Goal: Information Seeking & Learning: Learn about a topic

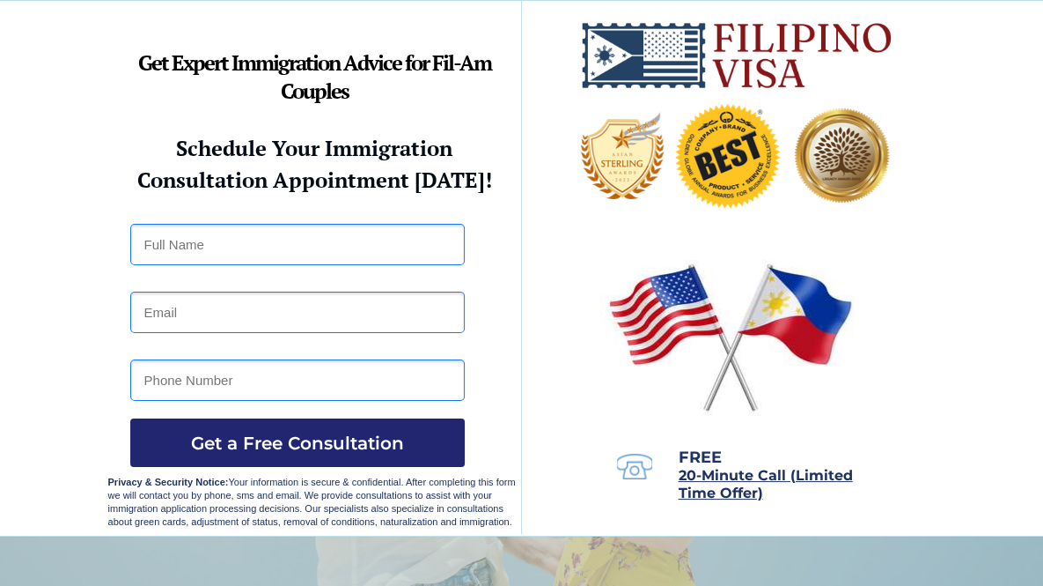
click at [753, 230] on div at bounding box center [522, 268] width 828 height 534
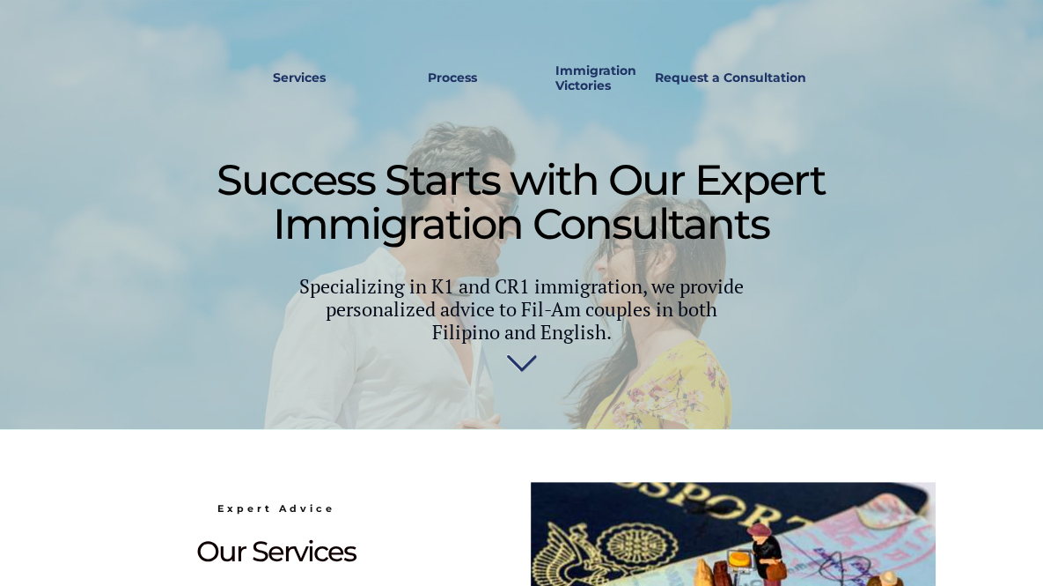
scroll to position [542, 0]
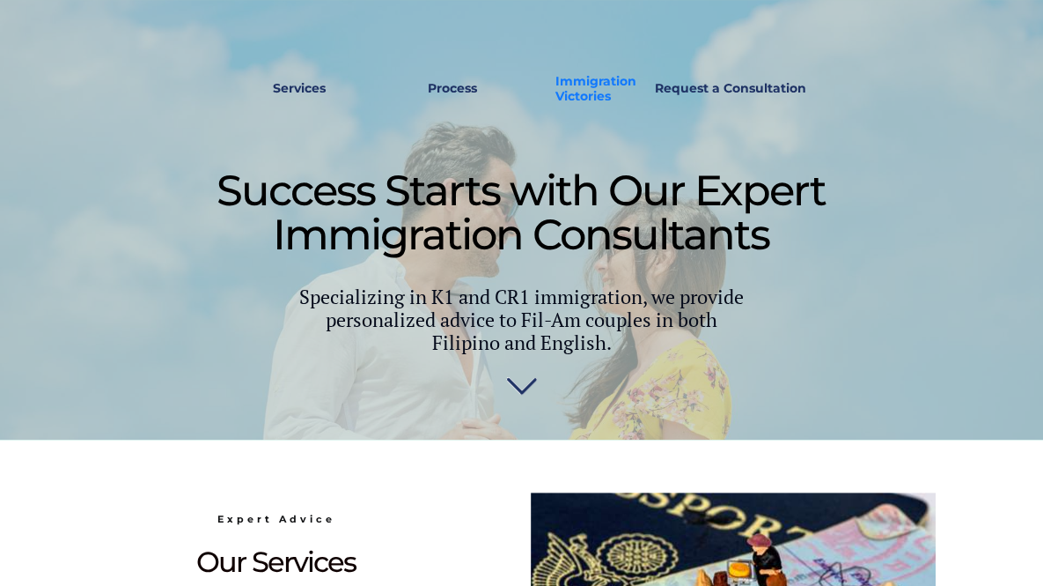
click at [591, 80] on strong "Immigration Victories" at bounding box center [596, 88] width 81 height 31
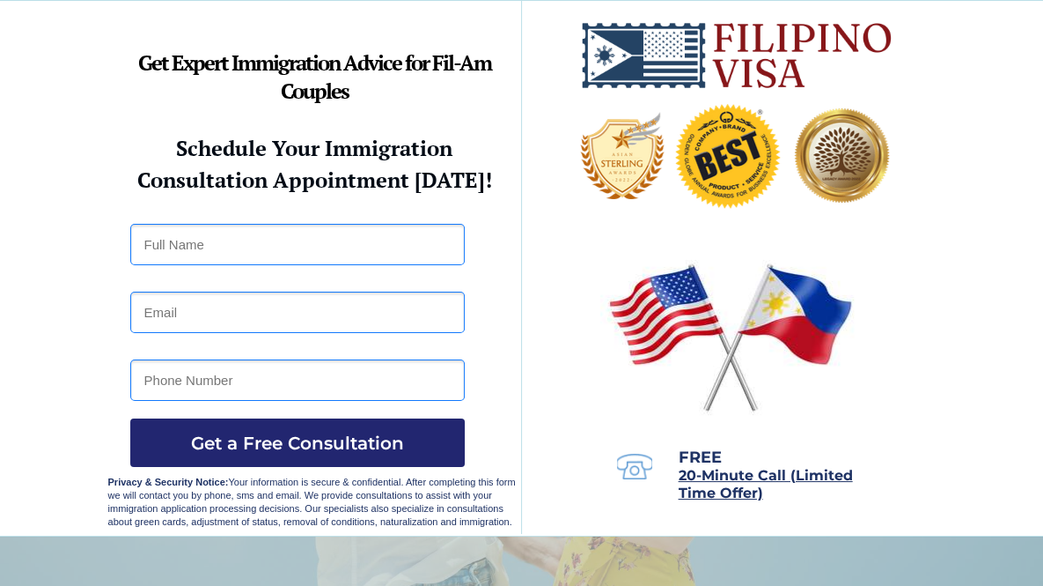
scroll to position [542, 0]
